Goal: Information Seeking & Learning: Learn about a topic

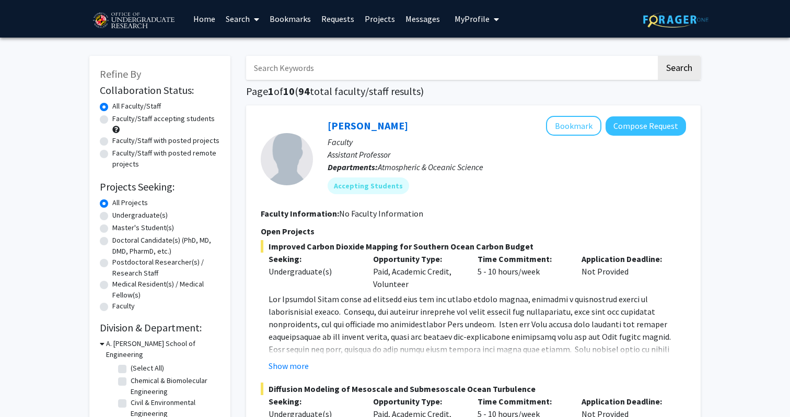
click at [147, 214] on label "Undergraduate(s)" at bounding box center [139, 215] width 55 height 11
click at [119, 214] on input "Undergraduate(s)" at bounding box center [115, 213] width 7 height 7
radio input "true"
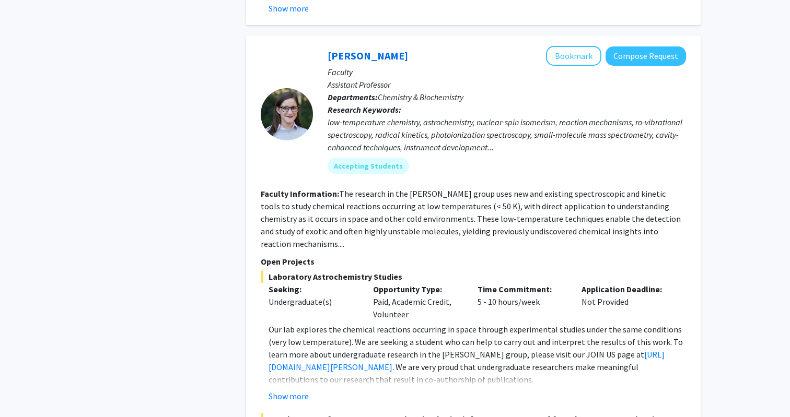
scroll to position [4693, 0]
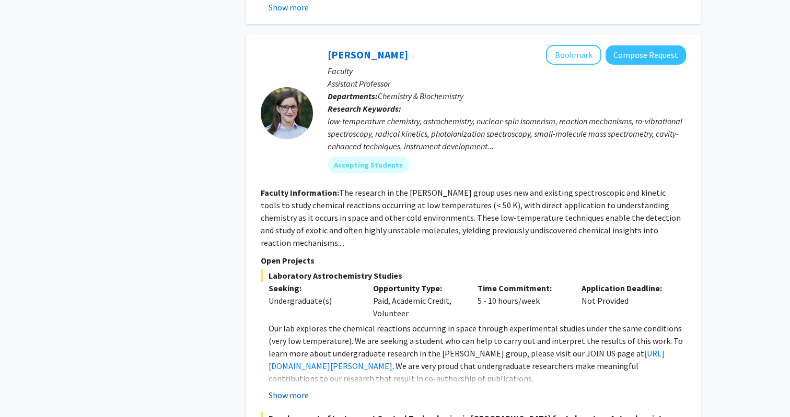
click at [290, 389] on button "Show more" at bounding box center [288, 395] width 40 height 13
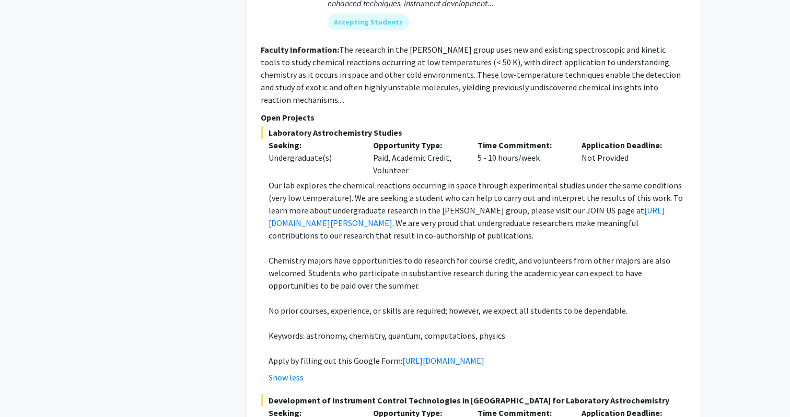
scroll to position [4841, 0]
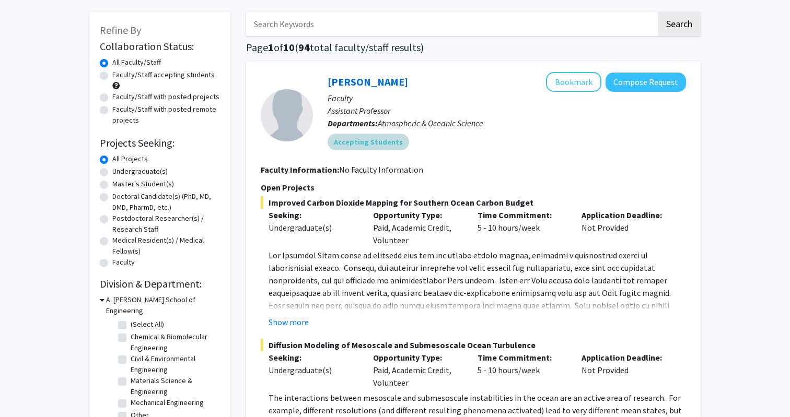
scroll to position [74, 0]
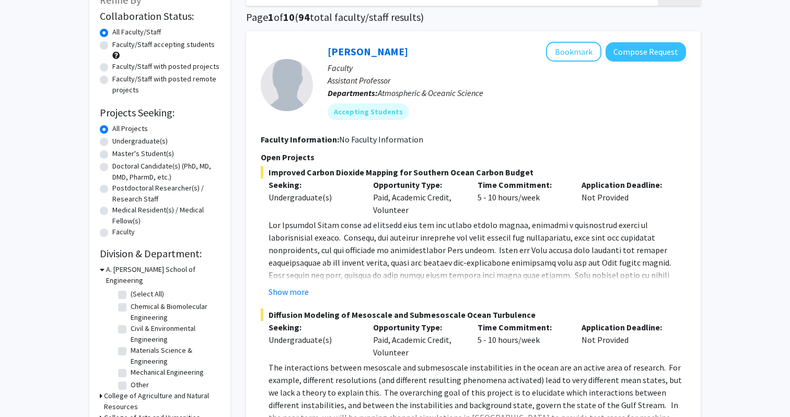
click at [132, 141] on label "Undergraduate(s)" at bounding box center [139, 141] width 55 height 11
click at [119, 141] on input "Undergraduate(s)" at bounding box center [115, 139] width 7 height 7
radio input "true"
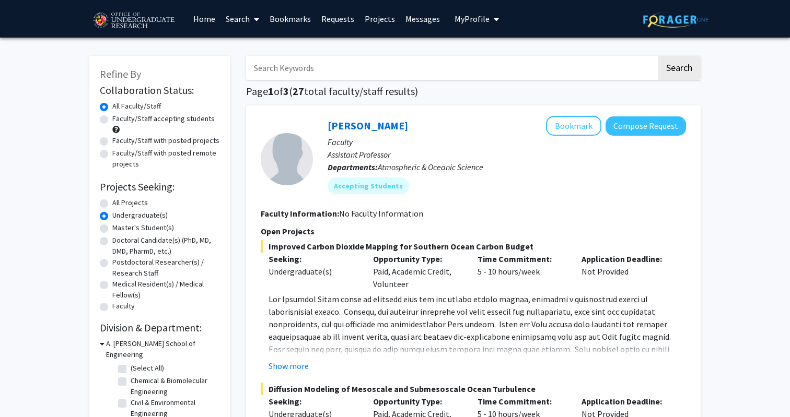
click at [188, 123] on label "Faculty/Staff accepting students" at bounding box center [163, 118] width 102 height 11
click at [119, 120] on input "Faculty/Staff accepting students" at bounding box center [115, 116] width 7 height 7
radio input "true"
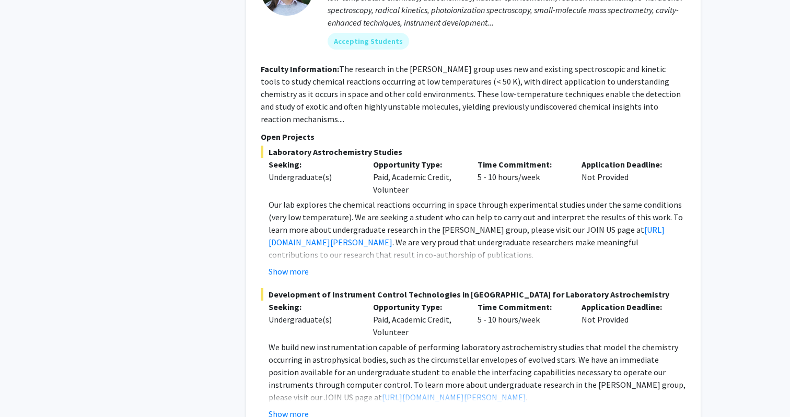
scroll to position [4884, 0]
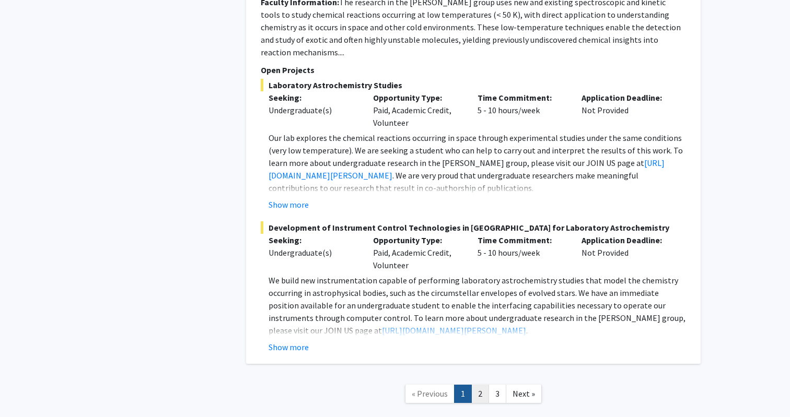
click at [479, 385] on link "2" at bounding box center [480, 394] width 18 height 18
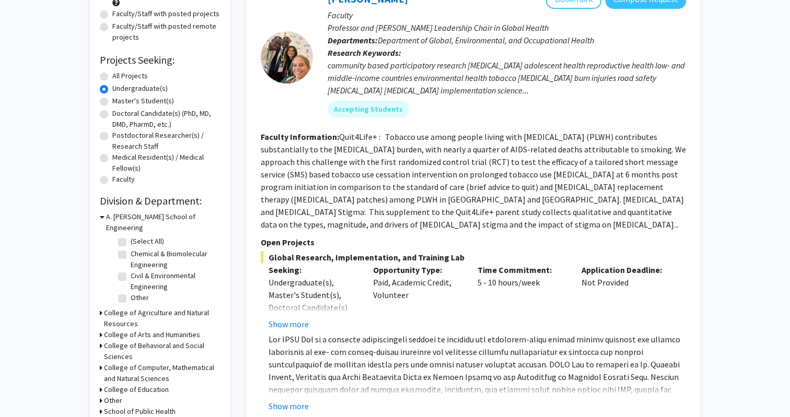
scroll to position [143, 0]
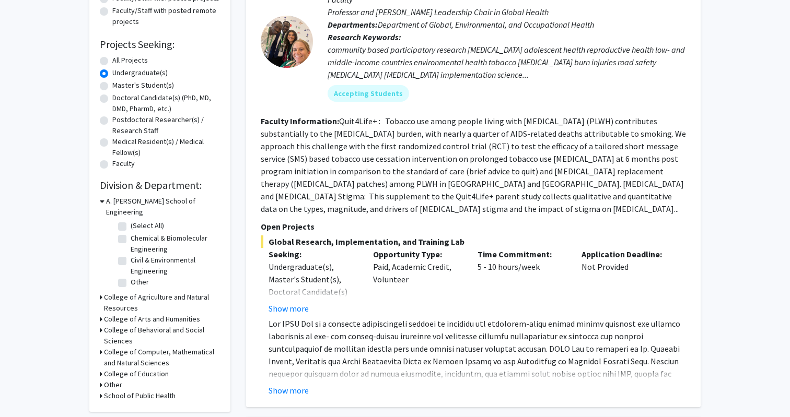
click at [415, 338] on span at bounding box center [475, 393] width 415 height 148
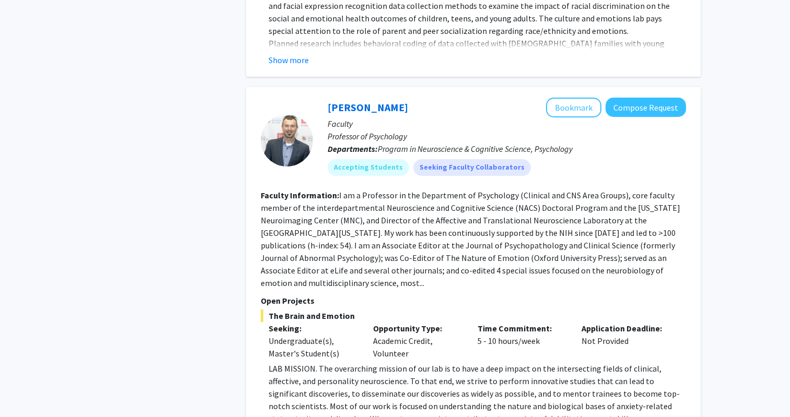
scroll to position [1697, 0]
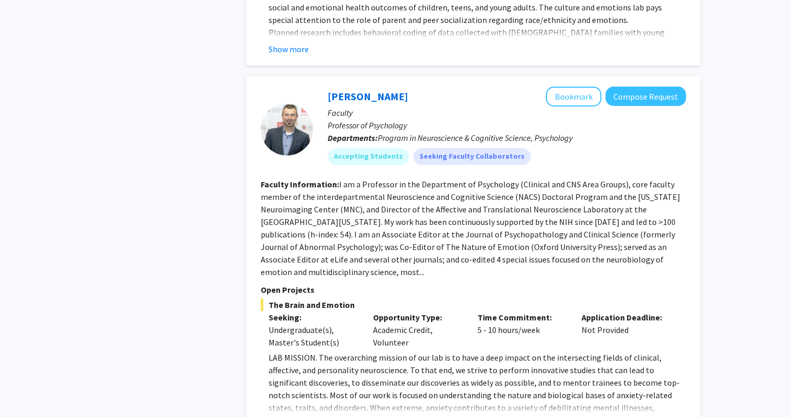
click at [296, 417] on button "Show more" at bounding box center [288, 424] width 40 height 13
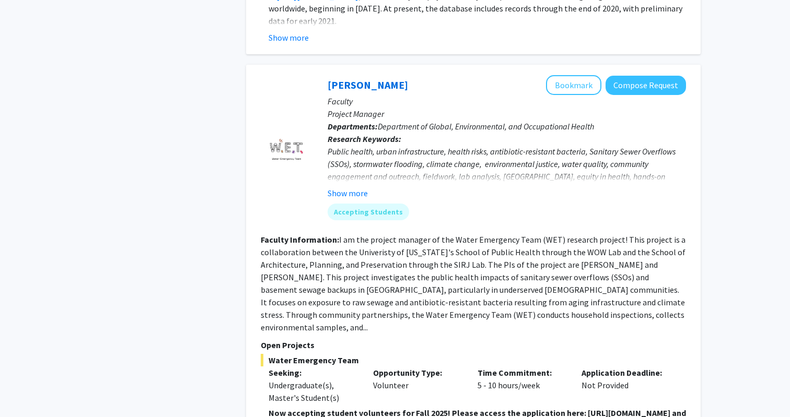
scroll to position [3261, 0]
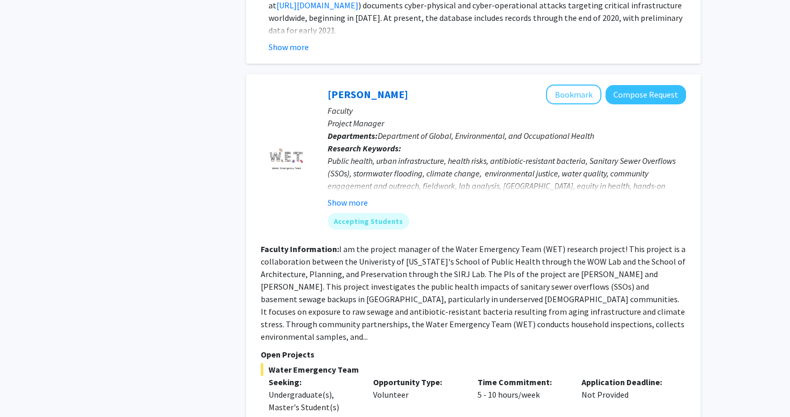
click at [372, 262] on fg-read-more "I am the project manager of the Water Emergency Team (WET) research project! Th…" at bounding box center [473, 293] width 425 height 98
click at [362, 244] on fg-read-more "I am the project manager of the Water Emergency Team (WET) research project! Th…" at bounding box center [473, 293] width 425 height 98
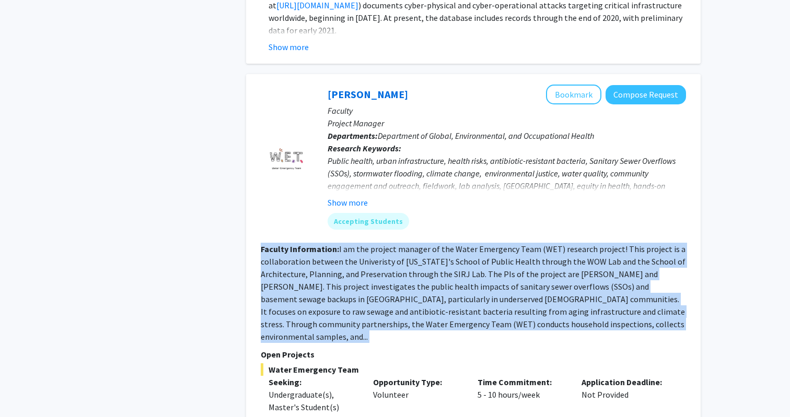
click at [362, 244] on fg-read-more "I am the project manager of the Water Emergency Team (WET) research project! Th…" at bounding box center [473, 293] width 425 height 98
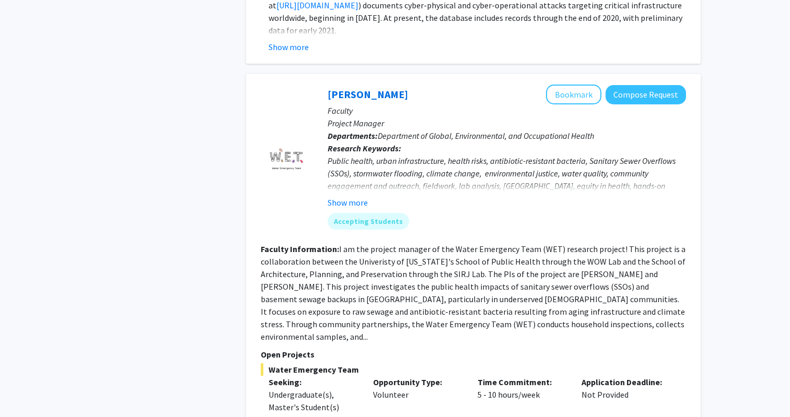
click at [277, 244] on b "Faculty Information:" at bounding box center [300, 249] width 78 height 10
click at [321, 363] on span "Water Emergency Team" at bounding box center [473, 369] width 425 height 13
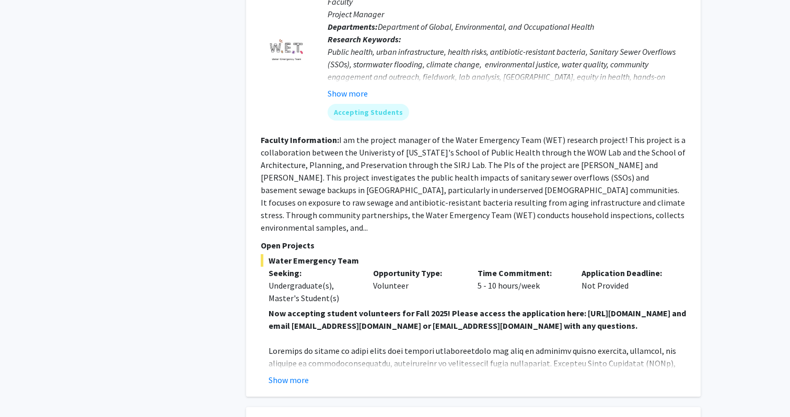
scroll to position [3372, 0]
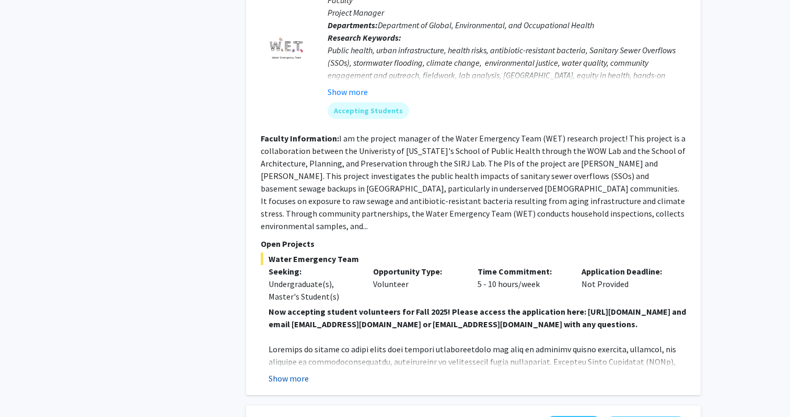
click at [300, 372] on button "Show more" at bounding box center [288, 378] width 40 height 13
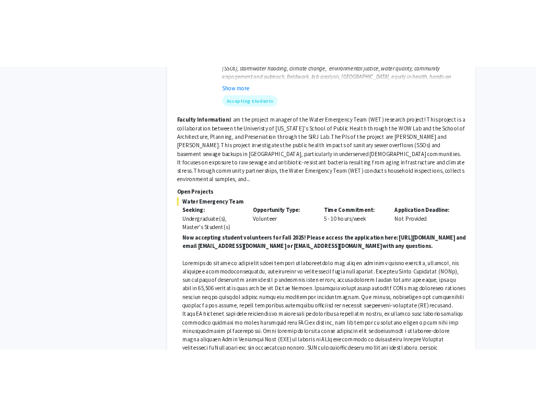
scroll to position [3431, 0]
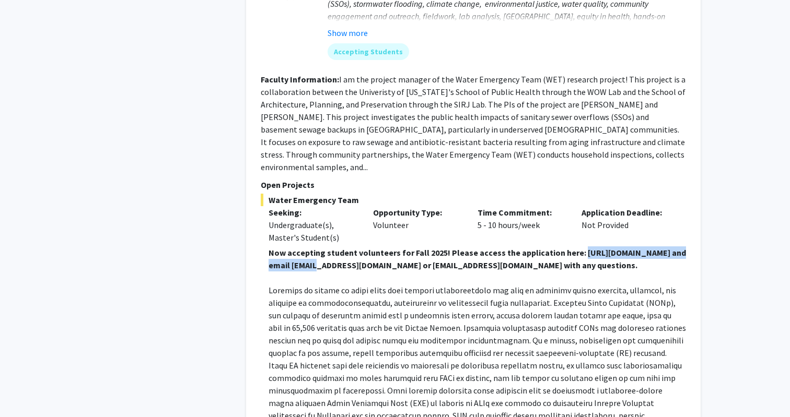
drag, startPoint x: 429, startPoint y: 203, endPoint x: 290, endPoint y: 208, distance: 139.0
click at [290, 246] on p "Now accepting student volunteers for Fall 2025! Please access the application h…" at bounding box center [476, 258] width 417 height 25
copy strong "https://forms.gle/vABvS8fVzUefN9QF6"
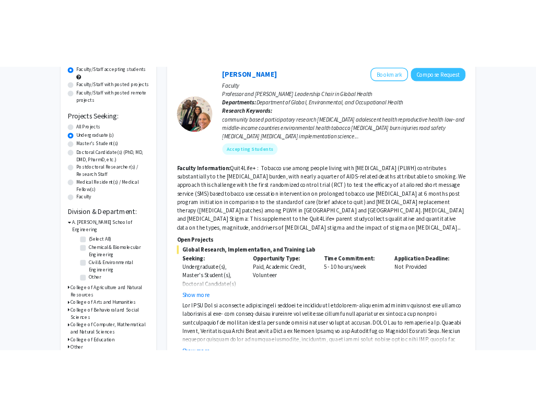
scroll to position [113, 0]
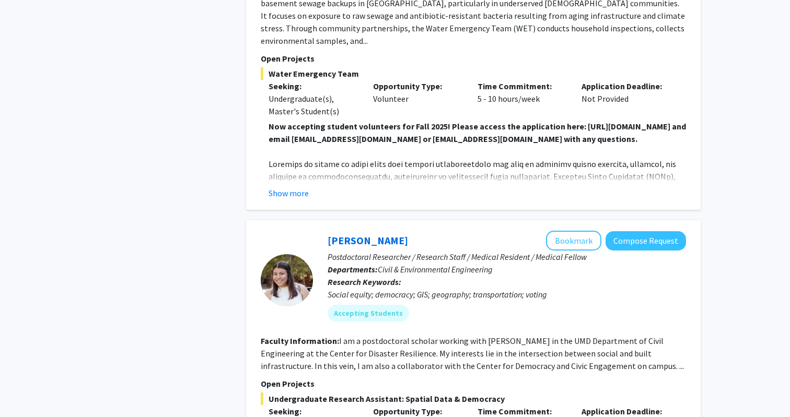
scroll to position [3578, 0]
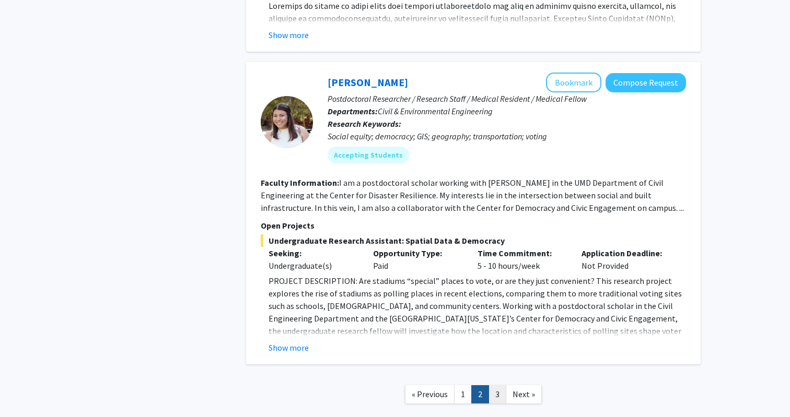
click at [493, 385] on link "3" at bounding box center [497, 394] width 18 height 18
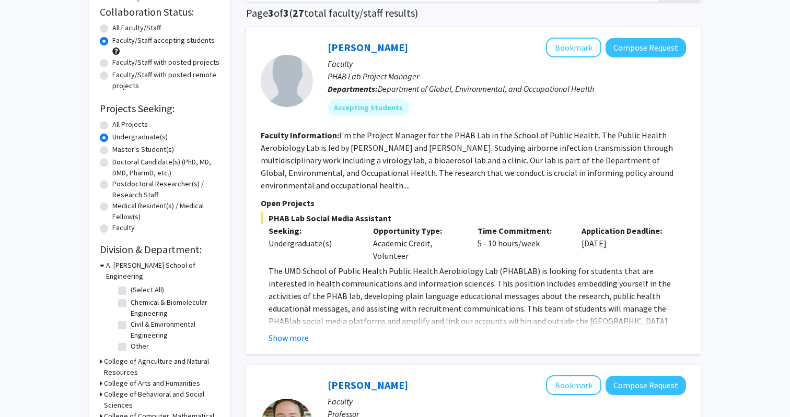
scroll to position [84, 0]
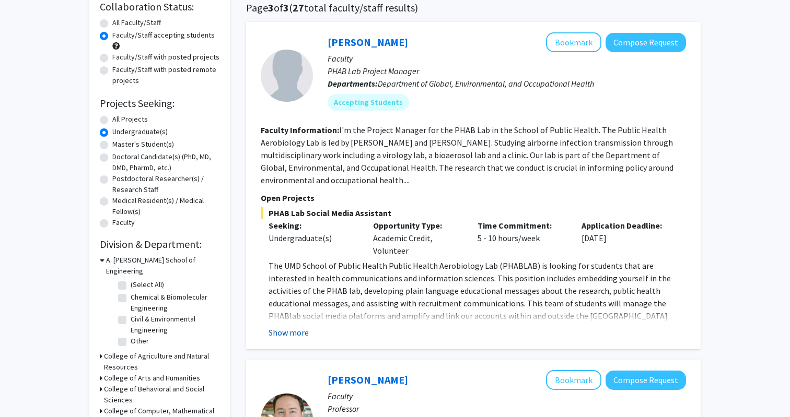
click at [273, 332] on button "Show more" at bounding box center [288, 332] width 40 height 13
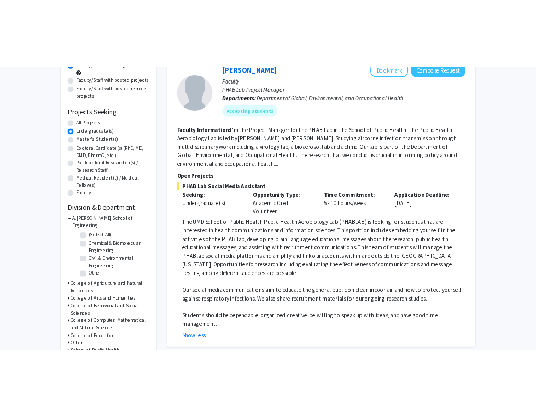
scroll to position [112, 0]
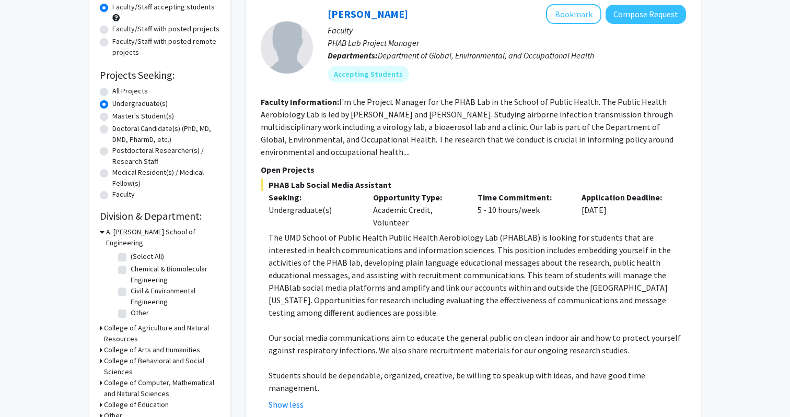
click at [449, 56] on span "Department of Global, Environmental, and Occupational Health" at bounding box center [486, 55] width 216 height 10
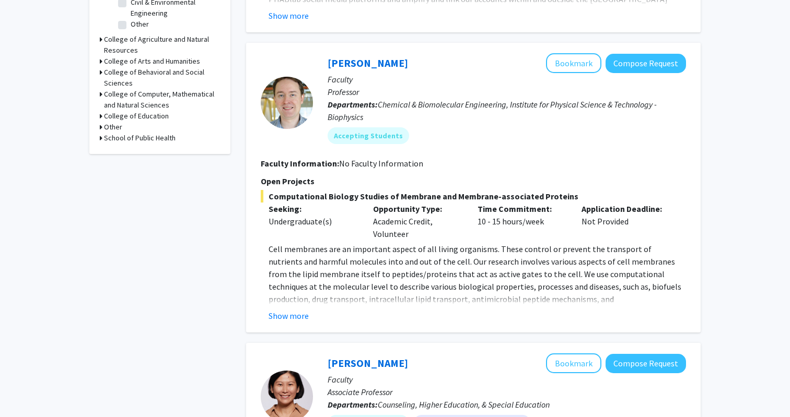
scroll to position [397, 0]
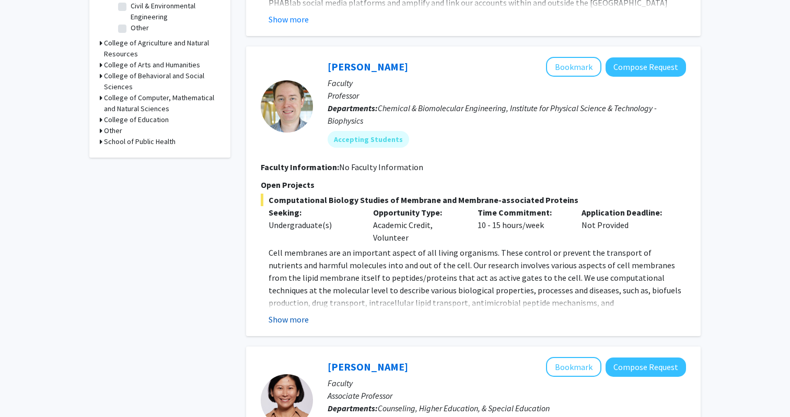
click at [279, 322] on button "Show more" at bounding box center [288, 319] width 40 height 13
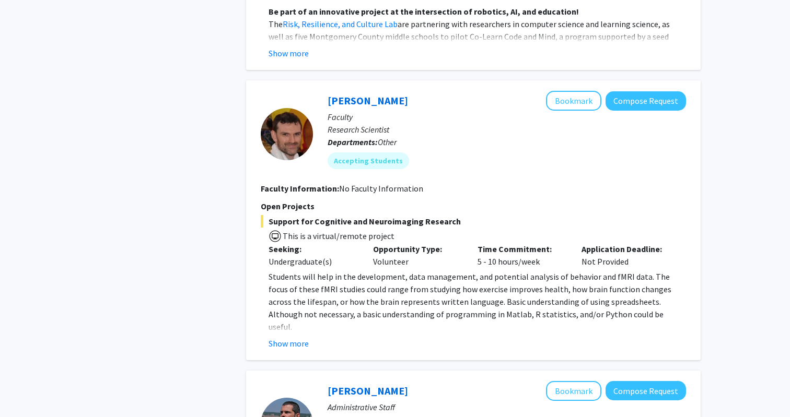
scroll to position [1044, 0]
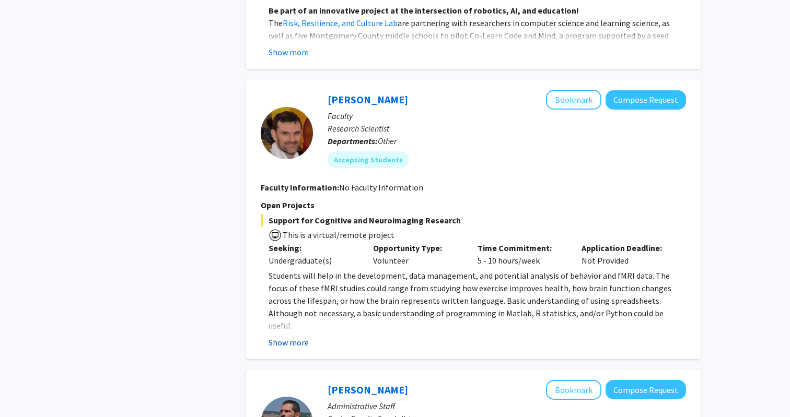
click at [282, 336] on button "Show more" at bounding box center [288, 342] width 40 height 13
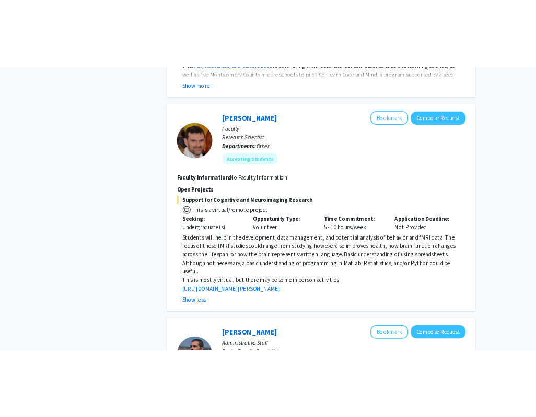
scroll to position [1054, 0]
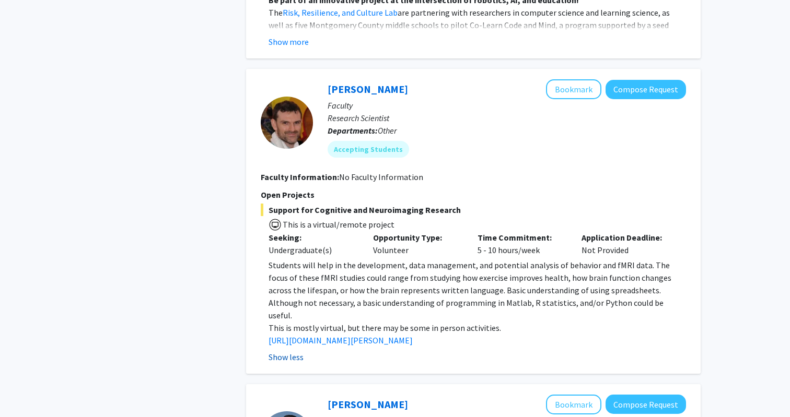
click at [292, 351] on button "Show less" at bounding box center [285, 357] width 35 height 13
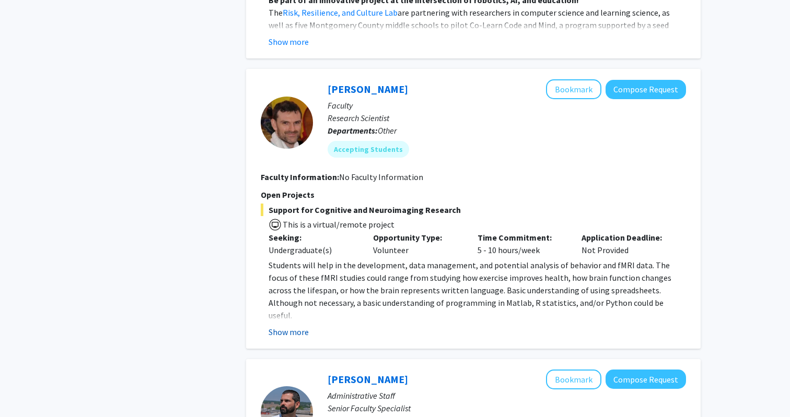
click at [294, 326] on button "Show more" at bounding box center [288, 332] width 40 height 13
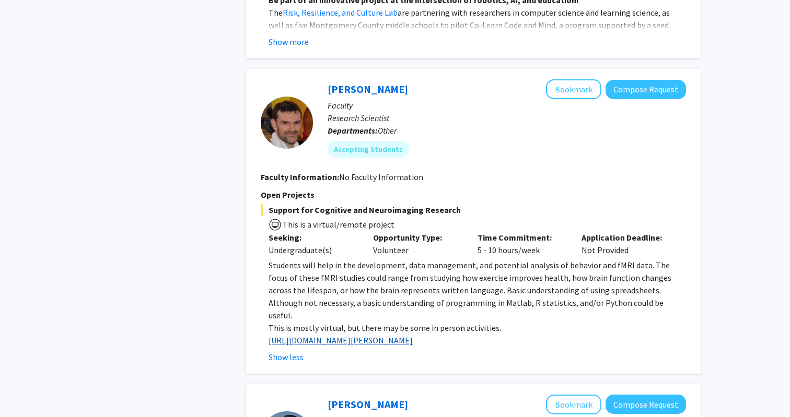
click at [296, 335] on link "[URL][DOMAIN_NAME][PERSON_NAME]" at bounding box center [340, 340] width 144 height 10
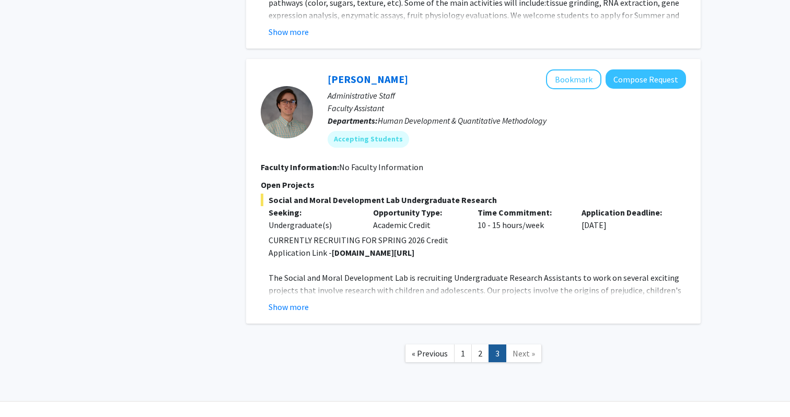
scroll to position [1944, 0]
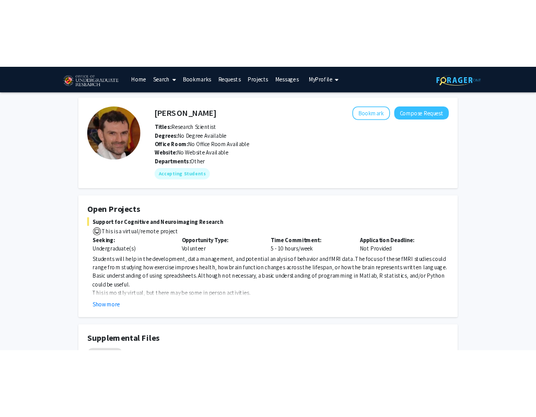
scroll to position [8, 0]
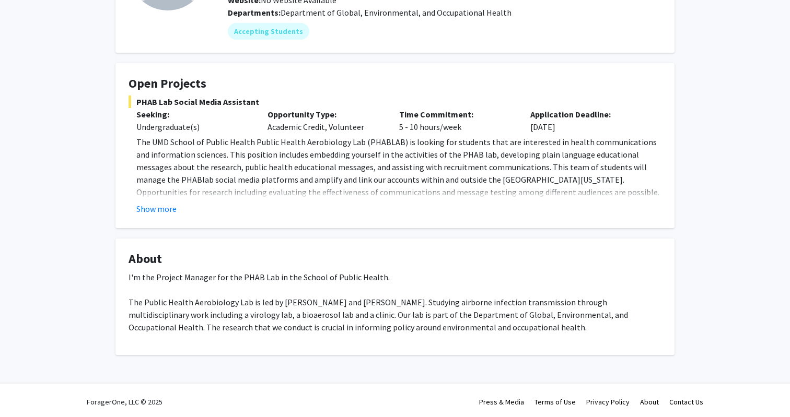
scroll to position [127, 0]
click at [120, 197] on fg-card "Open Projects PHAB Lab Social Media Assistant Seeking: Undergraduate(s) Opportu…" at bounding box center [394, 144] width 559 height 165
click at [151, 203] on button "Show more" at bounding box center [156, 208] width 40 height 13
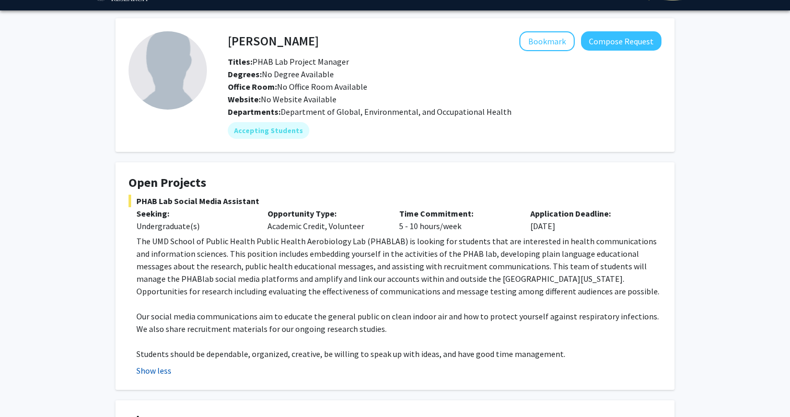
scroll to position [23, 0]
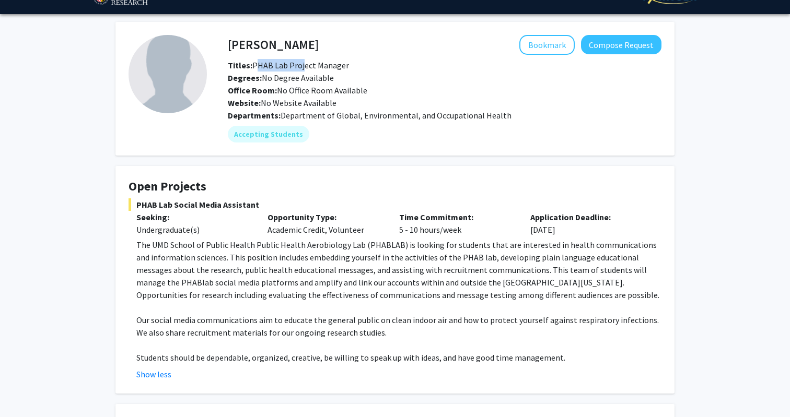
drag, startPoint x: 252, startPoint y: 66, endPoint x: 298, endPoint y: 66, distance: 46.0
click at [300, 66] on span "Titles: PHAB Lab Project Manager" at bounding box center [288, 65] width 121 height 10
click at [298, 66] on span "Titles: PHAB Lab Project Manager" at bounding box center [288, 65] width 121 height 10
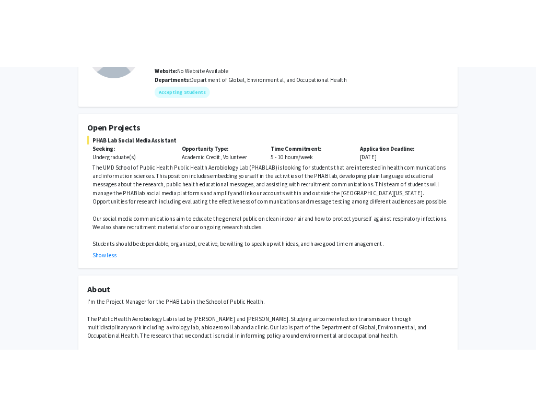
scroll to position [192, 0]
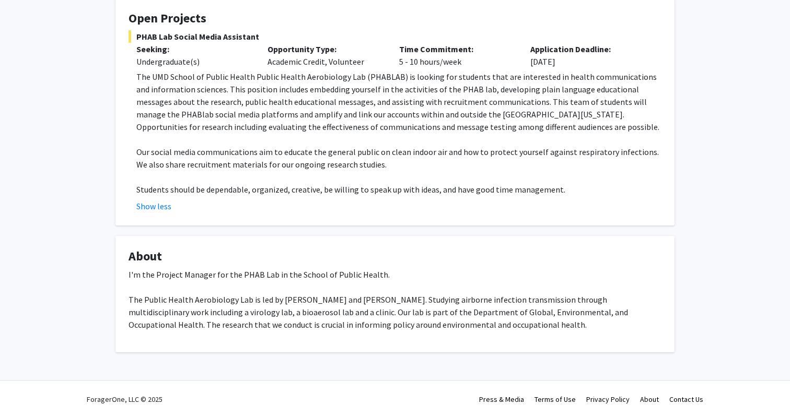
click at [308, 302] on p "The Public Health Aerobiology Lab is led by Dr. Donald Milton and Dr. Kristen C…" at bounding box center [394, 312] width 533 height 38
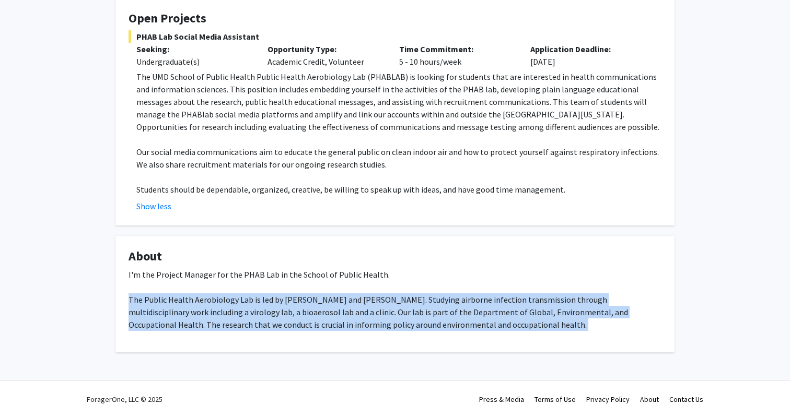
click at [308, 302] on p "The Public Health Aerobiology Lab is led by Dr. Donald Milton and Dr. Kristen C…" at bounding box center [394, 312] width 533 height 38
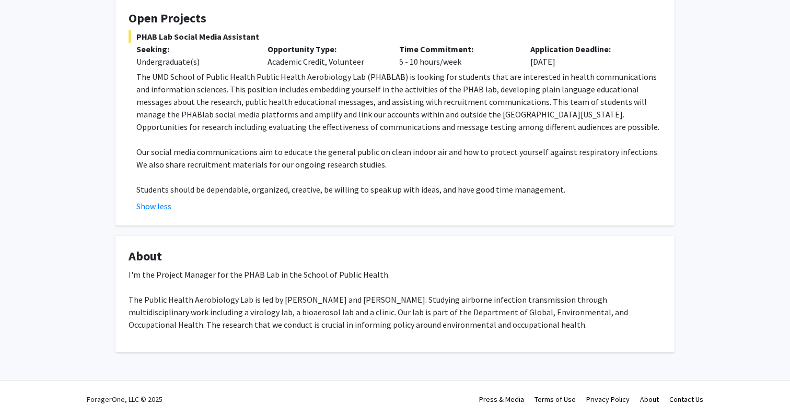
click at [290, 303] on p "The Public Health Aerobiology Lab is led by Dr. Donald Milton and Dr. Kristen C…" at bounding box center [394, 312] width 533 height 38
drag, startPoint x: 282, startPoint y: 300, endPoint x: 340, endPoint y: 303, distance: 58.1
click at [340, 303] on p "The Public Health Aerobiology Lab is led by Dr. Donald Milton and Dr. Kristen C…" at bounding box center [394, 312] width 533 height 38
copy p "Dr. Donald Milton"
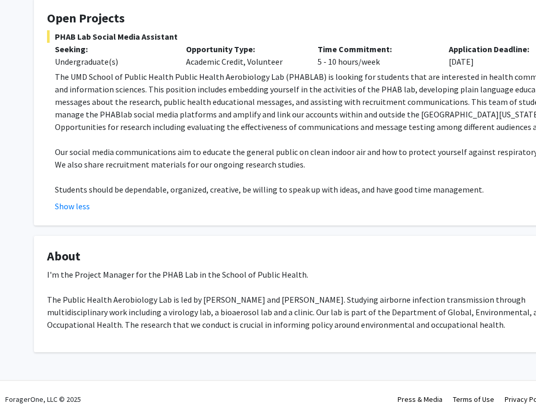
click at [267, 320] on p "The Public Health Aerobiology Lab is led by Dr. Donald Milton and Dr. Kristen C…" at bounding box center [313, 312] width 533 height 38
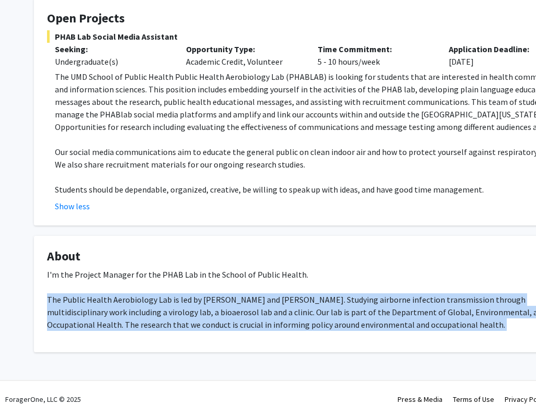
click at [267, 320] on p "The Public Health Aerobiology Lab is led by Dr. Donald Milton and Dr. Kristen C…" at bounding box center [313, 312] width 533 height 38
copy p "The Public Health Aerobiology Lab is led by Dr. Donald Milton and Dr. Kristen C…"
